Goal: Task Accomplishment & Management: Manage account settings

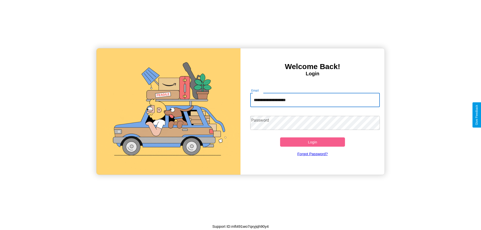
type input "**********"
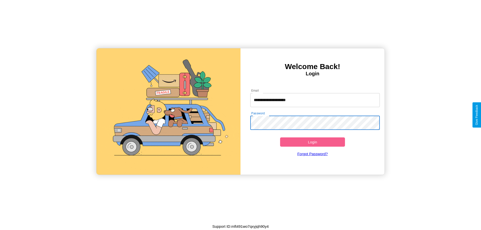
click at [313, 142] on button "Login" at bounding box center [312, 142] width 65 height 9
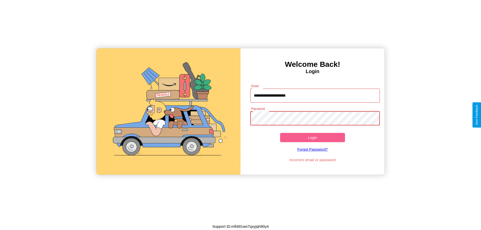
click at [313, 138] on button "Login" at bounding box center [312, 137] width 65 height 9
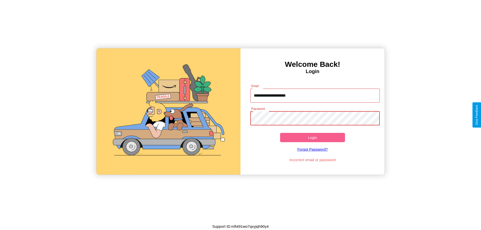
click at [313, 138] on button "Login" at bounding box center [312, 137] width 65 height 9
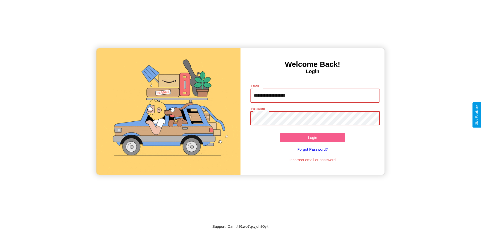
click at [313, 138] on button "Login" at bounding box center [312, 137] width 65 height 9
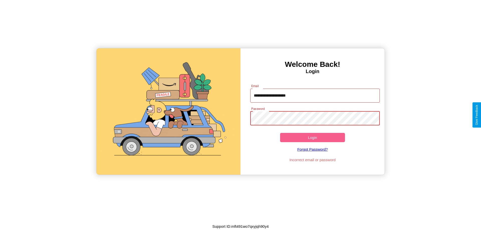
click at [313, 138] on button "Login" at bounding box center [312, 137] width 65 height 9
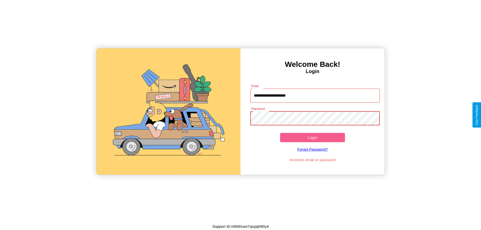
click at [313, 138] on button "Login" at bounding box center [312, 137] width 65 height 9
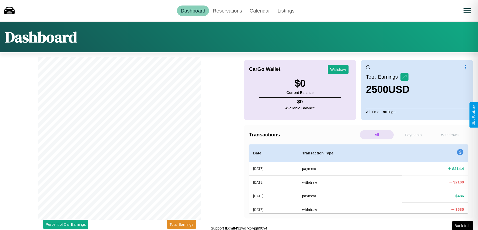
scroll to position [2, 0]
